Goal: Entertainment & Leisure: Consume media (video, audio)

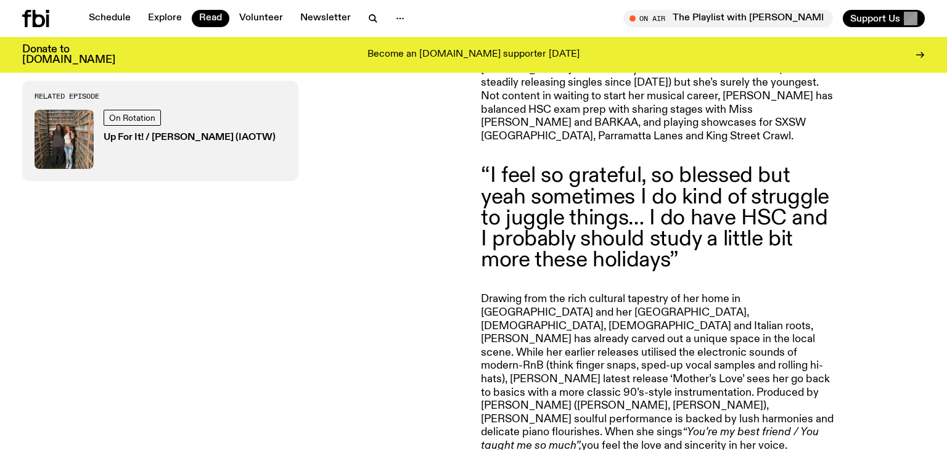
scroll to position [762, 0]
click at [125, 110] on div "On Rotation Up For It! / [PERSON_NAME] (IAOTW)" at bounding box center [190, 139] width 172 height 59
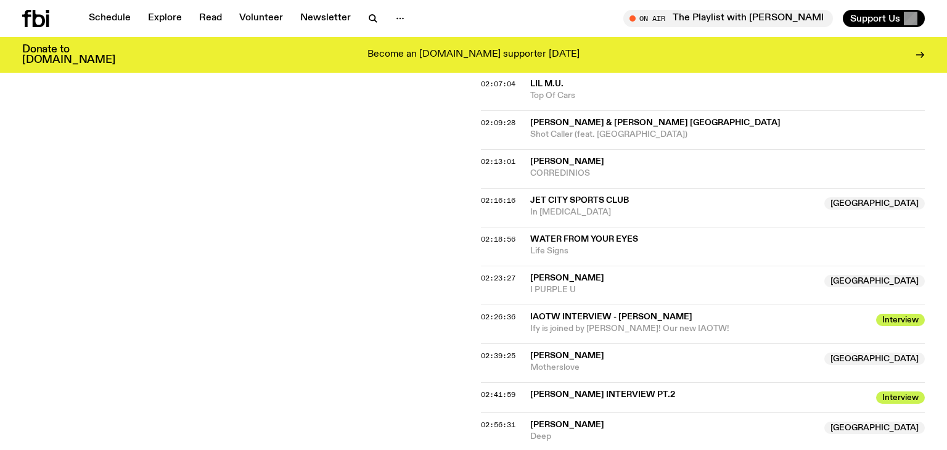
scroll to position [1614, 0]
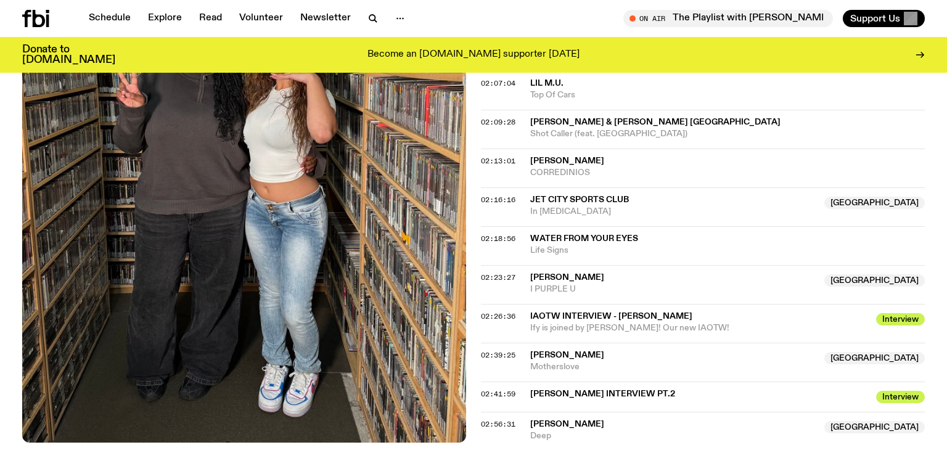
click at [603, 311] on span "IAOTW INTERVIEW - [PERSON_NAME]" at bounding box center [699, 317] width 339 height 12
click at [548, 273] on span "[PERSON_NAME]" at bounding box center [567, 277] width 74 height 9
click at [535, 273] on span "[PERSON_NAME]" at bounding box center [567, 277] width 74 height 9
click at [600, 311] on span "IAOTW INTERVIEW - [PERSON_NAME]" at bounding box center [699, 317] width 339 height 12
click at [905, 313] on span "Interview" at bounding box center [901, 319] width 49 height 12
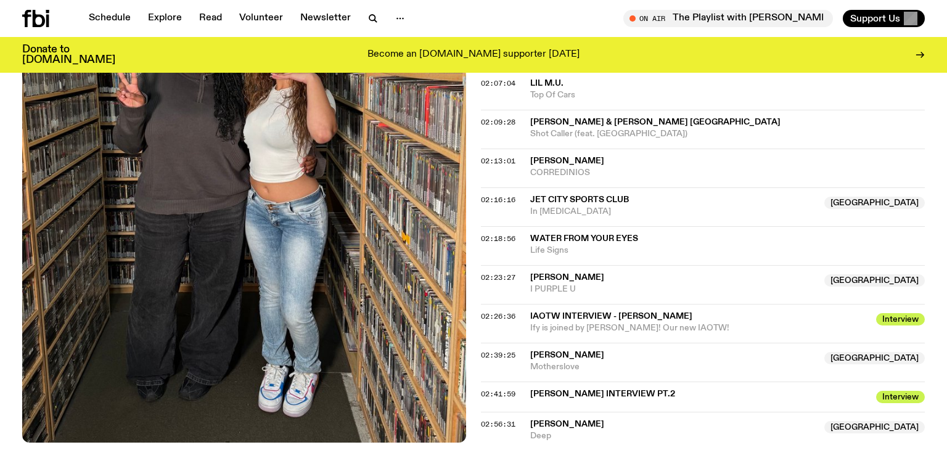
click at [897, 313] on span "Interview" at bounding box center [901, 319] width 49 height 12
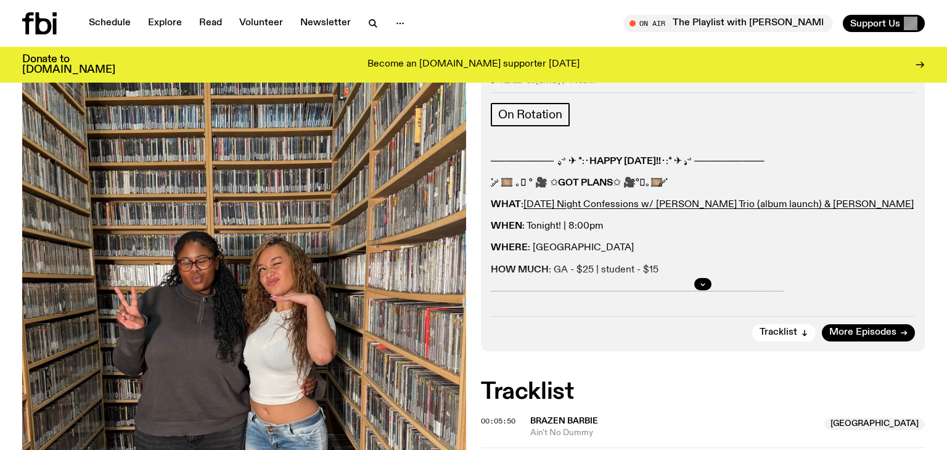
scroll to position [0, 0]
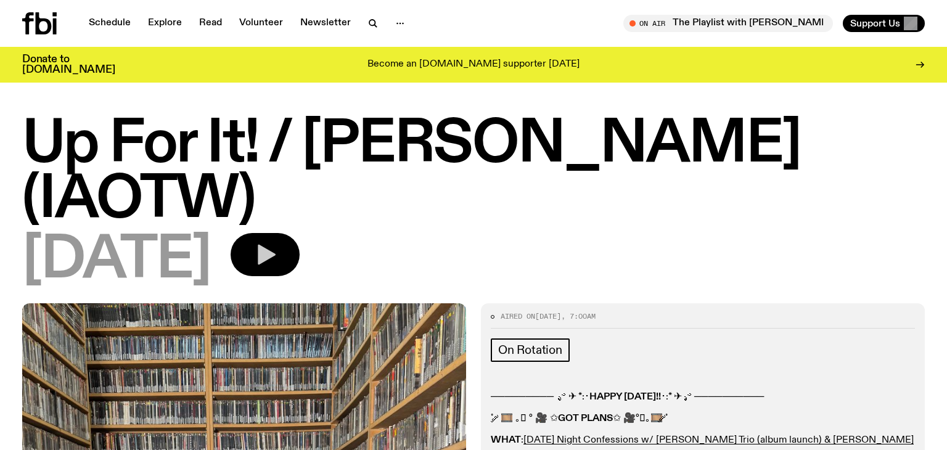
click at [278, 242] on icon "button" at bounding box center [265, 254] width 25 height 25
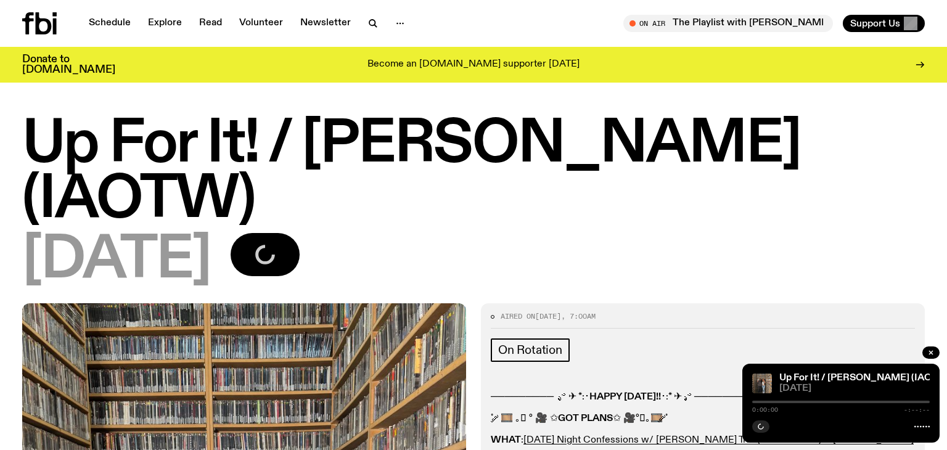
click at [833, 401] on div at bounding box center [842, 402] width 178 height 2
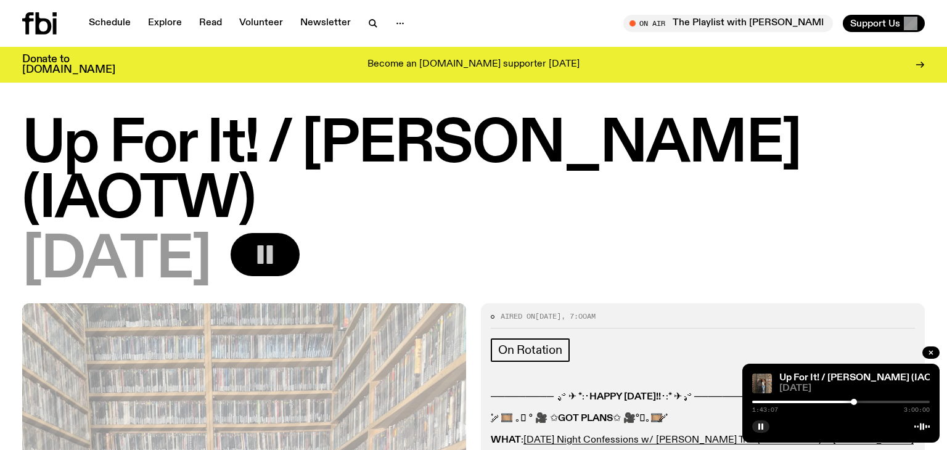
drag, startPoint x: 753, startPoint y: 401, endPoint x: 855, endPoint y: 410, distance: 102.2
click at [855, 410] on div "1:43:07 3:00:00" at bounding box center [842, 405] width 178 height 15
drag, startPoint x: 856, startPoint y: 402, endPoint x: 870, endPoint y: 405, distance: 14.7
click at [870, 405] on div "1:56:15 3:00:00" at bounding box center [842, 405] width 178 height 15
drag, startPoint x: 870, startPoint y: 403, endPoint x: 889, endPoint y: 410, distance: 20.3
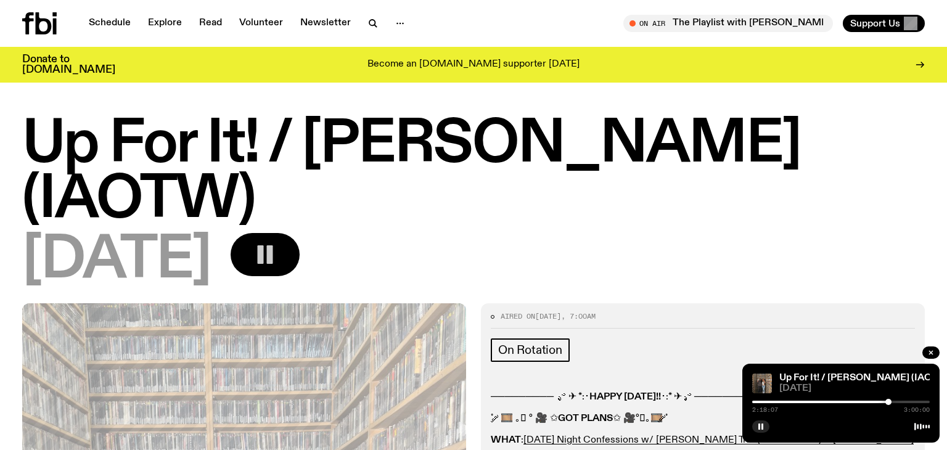
click at [889, 410] on div "2:18:07 3:00:00" at bounding box center [842, 405] width 178 height 15
drag, startPoint x: 891, startPoint y: 402, endPoint x: 903, endPoint y: 404, distance: 12.5
click at [903, 404] on div at bounding box center [903, 402] width 6 height 6
click at [899, 403] on div at bounding box center [899, 402] width 6 height 6
click at [894, 402] on div at bounding box center [894, 402] width 6 height 6
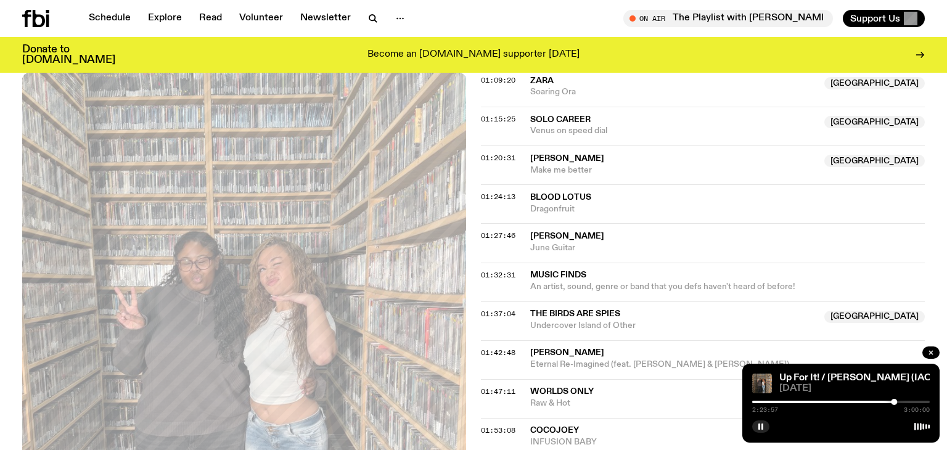
scroll to position [1039, 0]
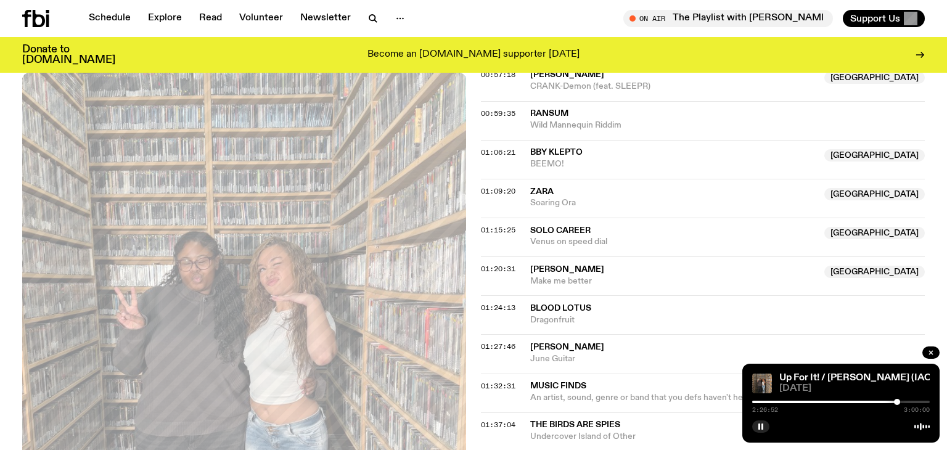
click at [897, 401] on div at bounding box center [897, 402] width 6 height 6
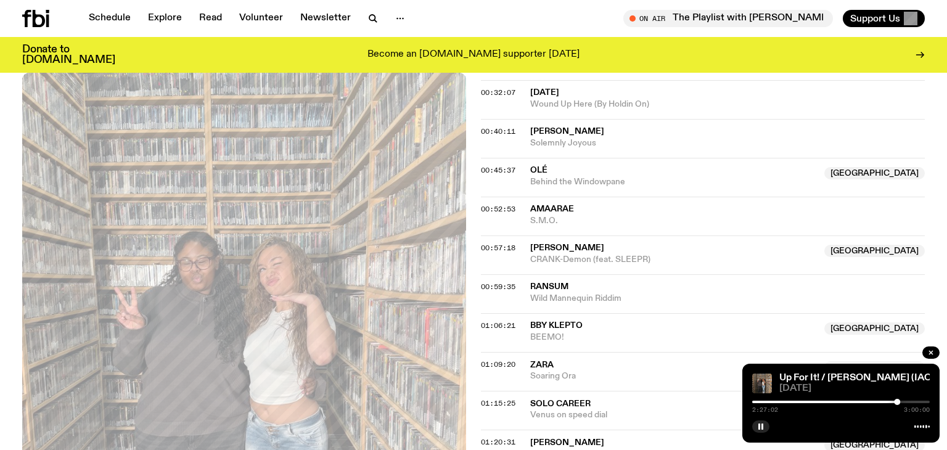
scroll to position [866, 0]
